Goal: Task Accomplishment & Management: Manage account settings

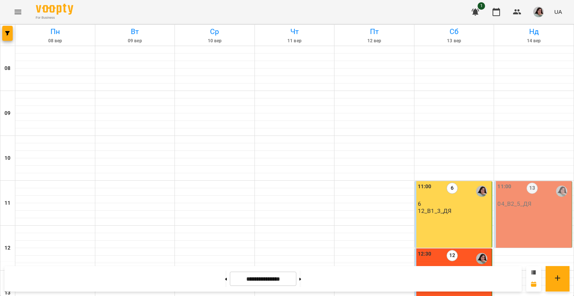
click at [533, 189] on div "11:00 13" at bounding box center [534, 190] width 73 height 17
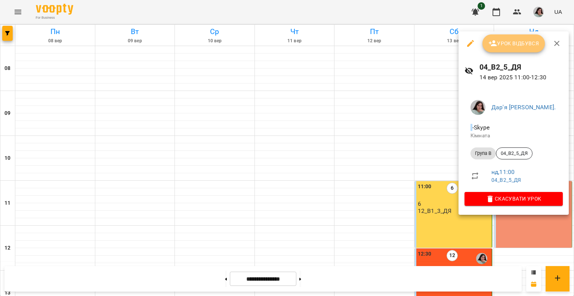
click at [500, 50] on button "Урок відбувся" at bounding box center [514, 43] width 63 height 18
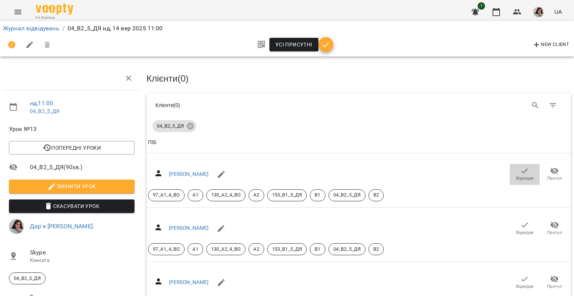
drag, startPoint x: 515, startPoint y: 170, endPoint x: 532, endPoint y: 129, distance: 44.9
click at [521, 170] on icon "button" at bounding box center [525, 170] width 9 height 9
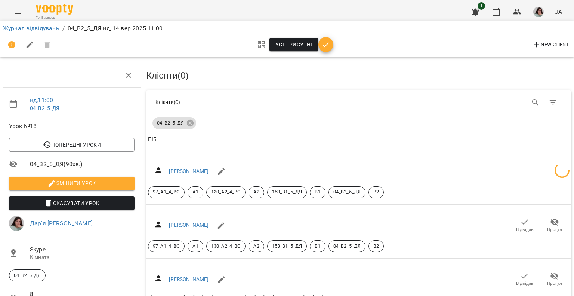
scroll to position [150, 0]
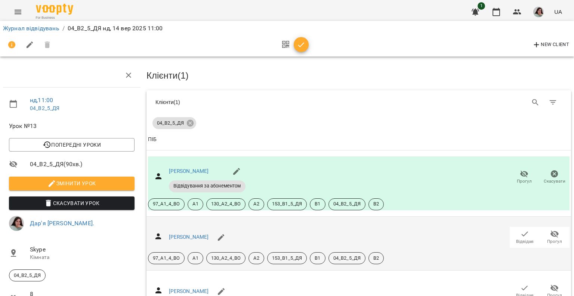
click at [521, 229] on icon "button" at bounding box center [525, 233] width 9 height 9
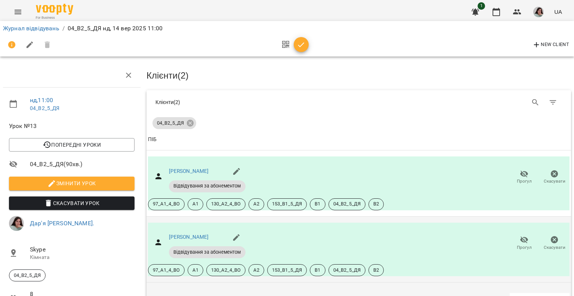
click at [521, 295] on icon "button" at bounding box center [525, 299] width 9 height 9
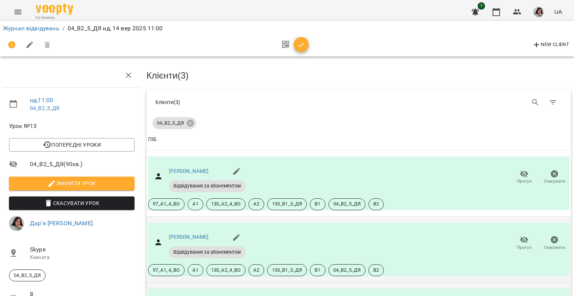
scroll to position [193, 0]
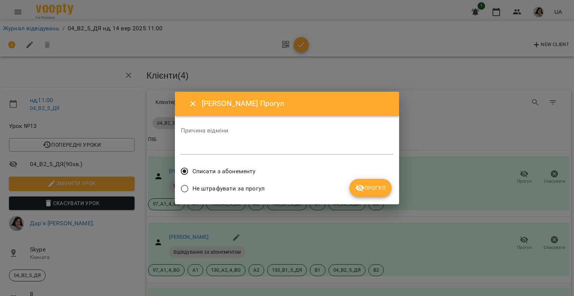
click at [379, 190] on span "Прогул" at bounding box center [371, 187] width 30 height 9
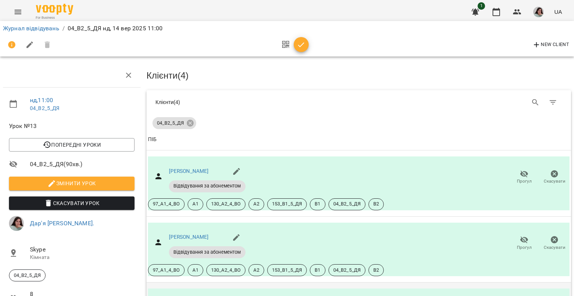
click at [299, 40] on icon "button" at bounding box center [301, 44] width 9 height 9
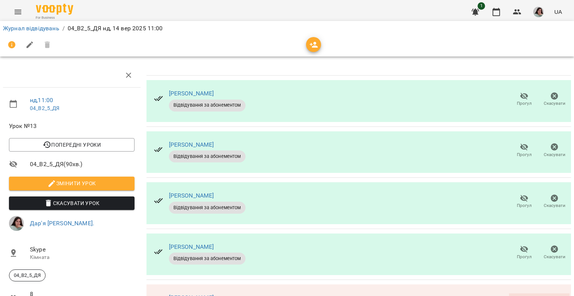
scroll to position [68, 0]
